Goal: Check status

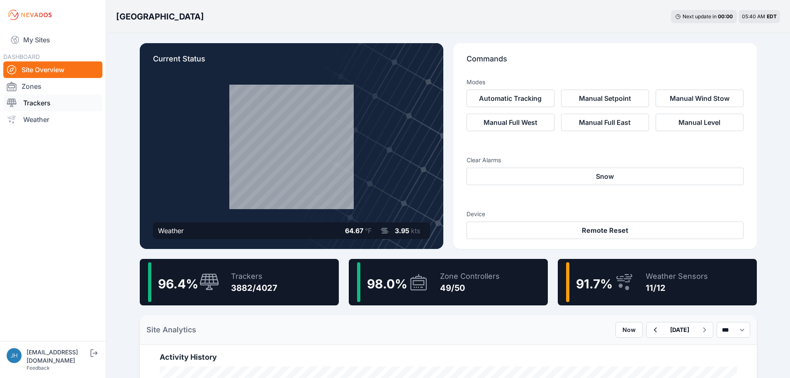
click at [41, 103] on link "Trackers" at bounding box center [52, 103] width 99 height 17
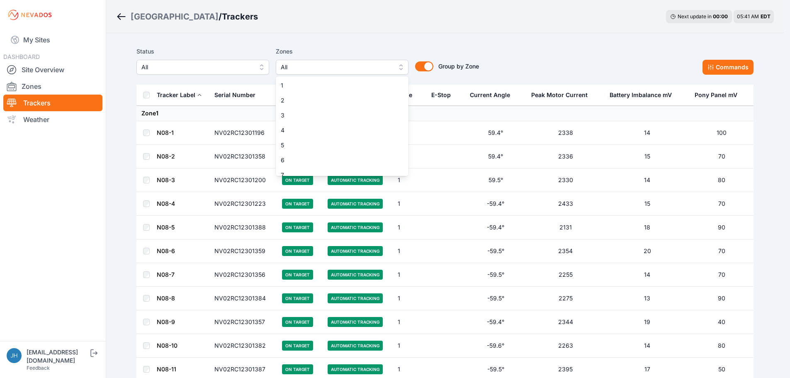
click at [404, 66] on button "All" at bounding box center [342, 67] width 133 height 15
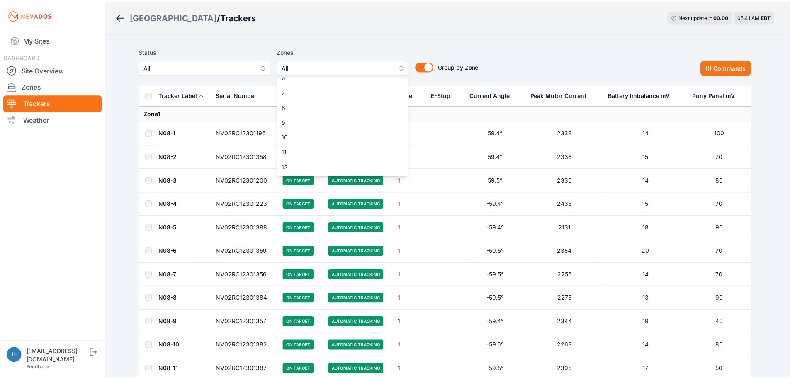
scroll to position [124, 0]
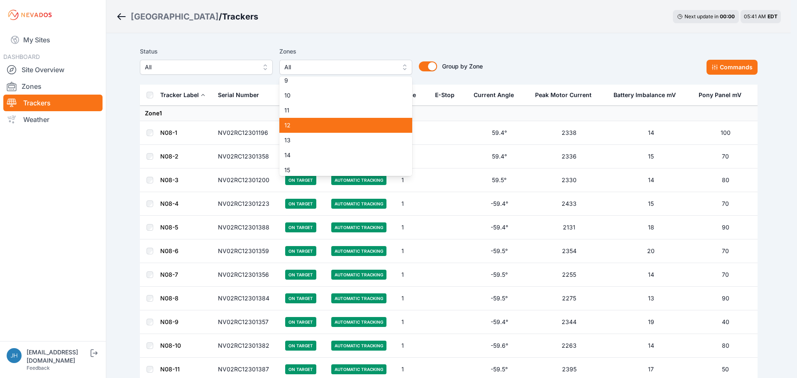
click at [381, 126] on span "12" at bounding box center [340, 125] width 113 height 8
click at [506, 50] on div "Status All Zones 12 1 2 3 4 5 6 7 8 9 10 11 12 13 14 15 16 17 18 19 20 21 22 23…" at bounding box center [448, 60] width 617 height 28
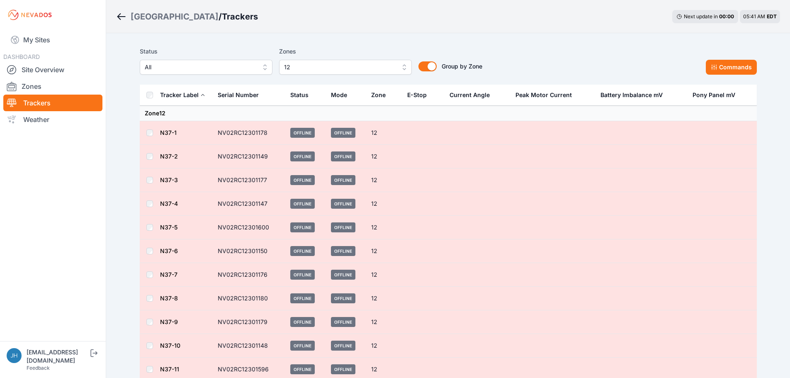
click at [265, 66] on button "All" at bounding box center [206, 67] width 133 height 15
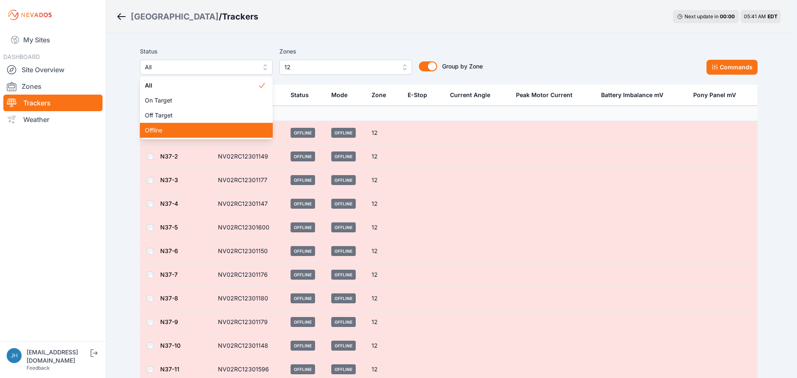
click at [233, 129] on span "Offline" at bounding box center [201, 130] width 113 height 8
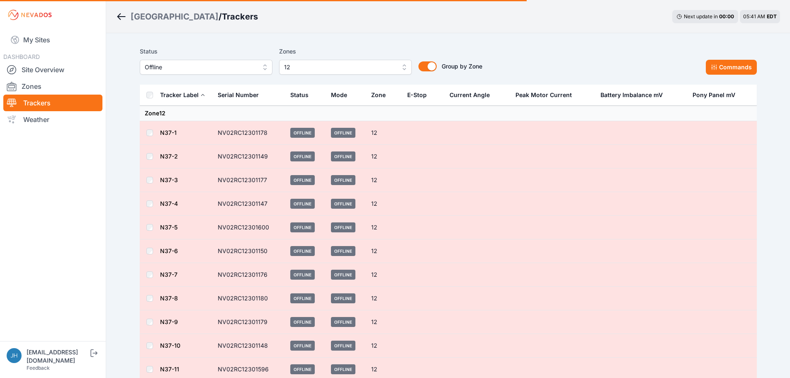
click at [262, 32] on div "Bartonsville / Trackers Next update in 00 : 00 05:41 AM EDT" at bounding box center [448, 16] width 684 height 33
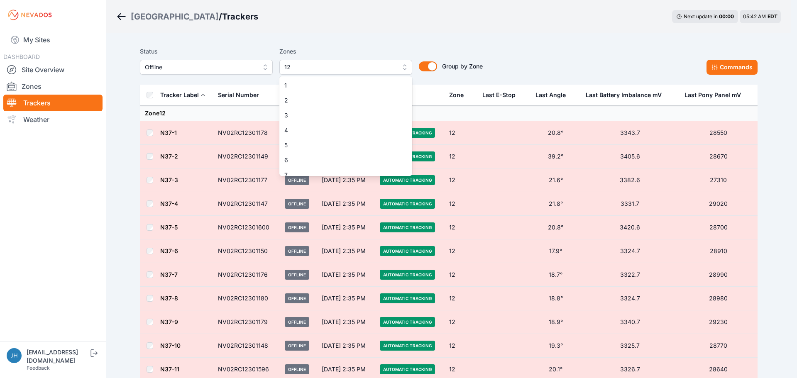
click at [375, 65] on span "12" at bounding box center [339, 67] width 111 height 10
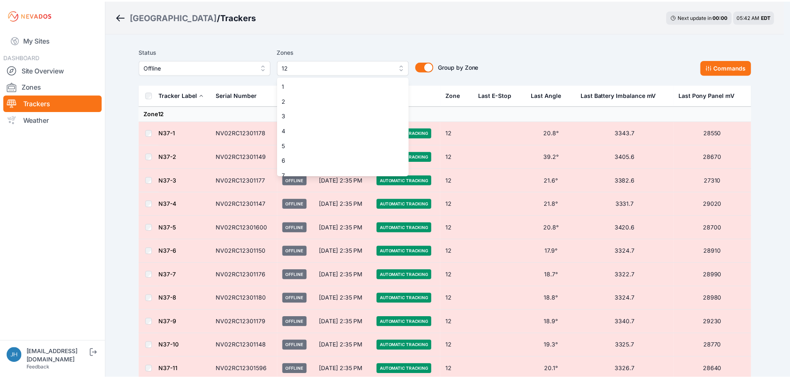
scroll to position [81, 0]
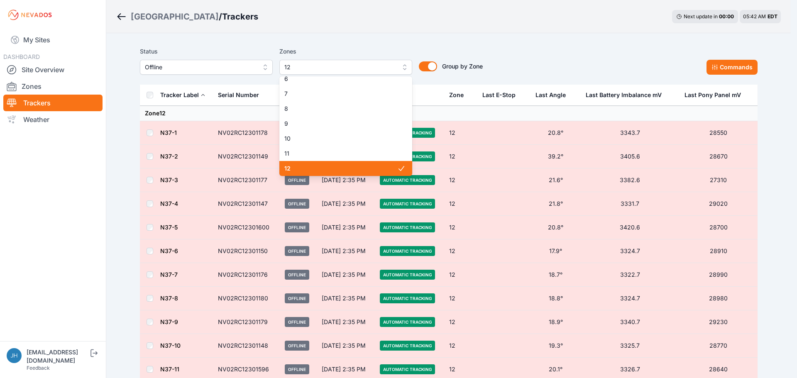
click at [375, 168] on span "12" at bounding box center [340, 168] width 113 height 8
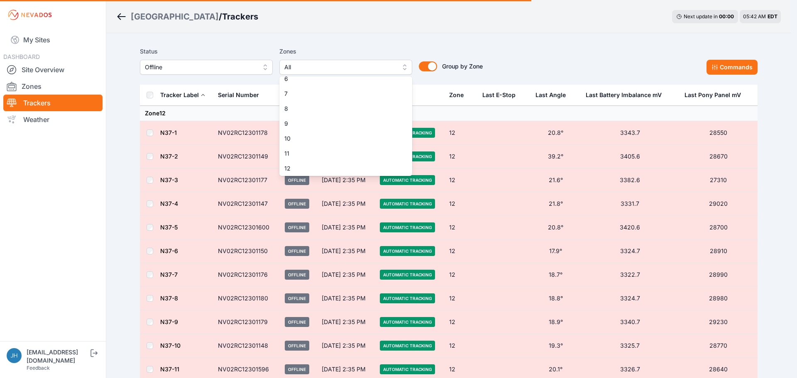
click at [592, 44] on div "Status Offline Zones All 1 2 3 4 5 6 7 8 9 10 11 12 13 14 15 16 17 18 19 20 21 …" at bounding box center [448, 63] width 617 height 41
